Goal: Transaction & Acquisition: Purchase product/service

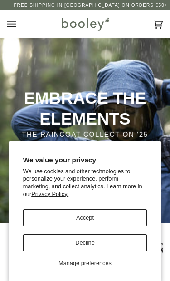
click at [69, 222] on button "Accept" at bounding box center [85, 217] width 124 height 17
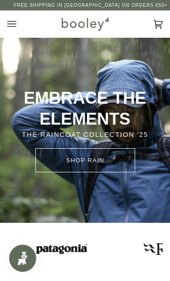
click at [8, 26] on icon "Open menu" at bounding box center [11, 24] width 9 height 6
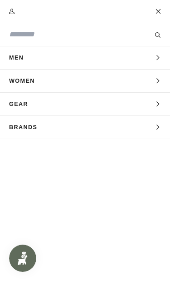
click at [37, 37] on input "Search our store" at bounding box center [70, 35] width 122 height 10
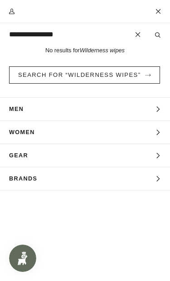
click at [158, 35] on button "Search" at bounding box center [158, 34] width 24 height 9
click at [40, 38] on input "**********" at bounding box center [70, 35] width 122 height 10
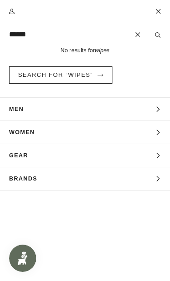
type input "*****"
click at [158, 35] on button "Search" at bounding box center [158, 34] width 24 height 9
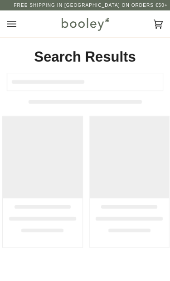
type input "**********"
type input "*****"
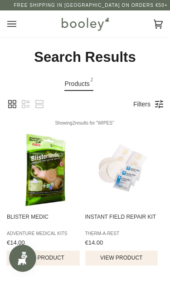
click at [11, 26] on icon "Open menu" at bounding box center [11, 24] width 9 height 6
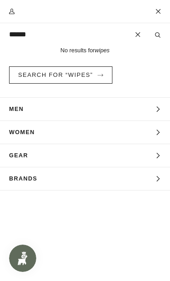
click at [21, 157] on span "Gear" at bounding box center [22, 155] width 44 height 23
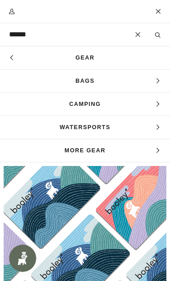
click at [28, 106] on span "Camping" at bounding box center [85, 104] width 170 height 23
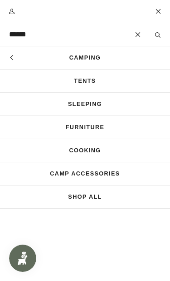
click at [39, 176] on link "Camp Accessories" at bounding box center [85, 173] width 170 height 23
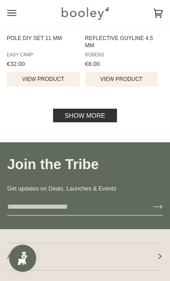
scroll to position [1515, 0]
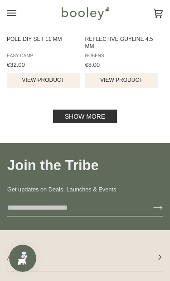
click at [64, 123] on link "Show more" at bounding box center [85, 116] width 64 height 14
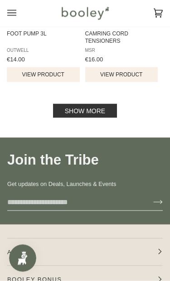
scroll to position [2968, 0]
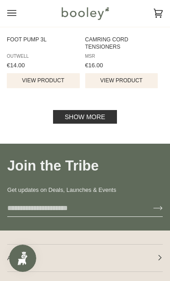
click at [66, 124] on link "Show more" at bounding box center [85, 117] width 64 height 14
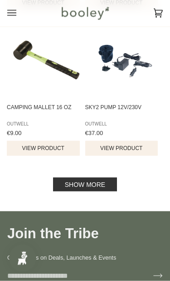
scroll to position [4355, 0]
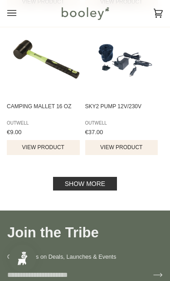
click at [66, 190] on link "Show more" at bounding box center [85, 184] width 64 height 14
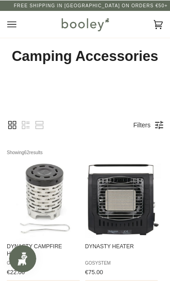
click at [14, 30] on icon "Open menu" at bounding box center [11, 24] width 9 height 14
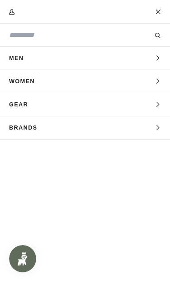
click at [32, 107] on span "Gear" at bounding box center [22, 104] width 44 height 23
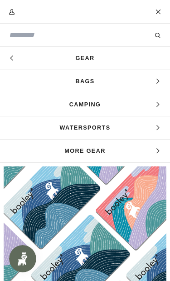
click at [62, 154] on span "More Gear" at bounding box center [85, 150] width 170 height 23
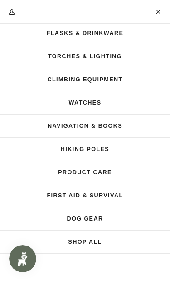
scroll to position [62, 0]
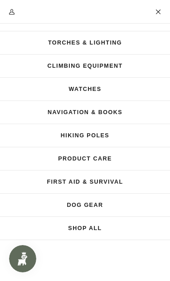
click at [64, 183] on link "First Aid & Survival" at bounding box center [85, 181] width 170 height 23
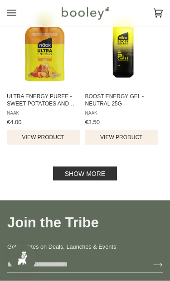
scroll to position [1484, 0]
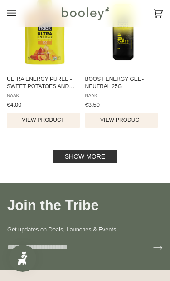
click at [73, 163] on link "Show more" at bounding box center [85, 156] width 64 height 14
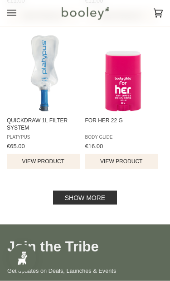
scroll to position [2897, 0]
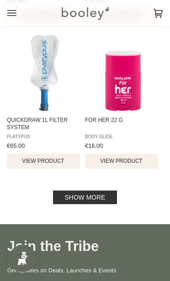
click at [71, 204] on link "Show more" at bounding box center [85, 197] width 64 height 14
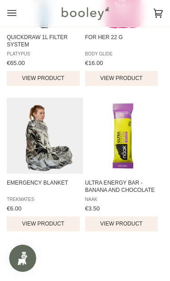
scroll to position [2979, 0]
